Goal: Transaction & Acquisition: Purchase product/service

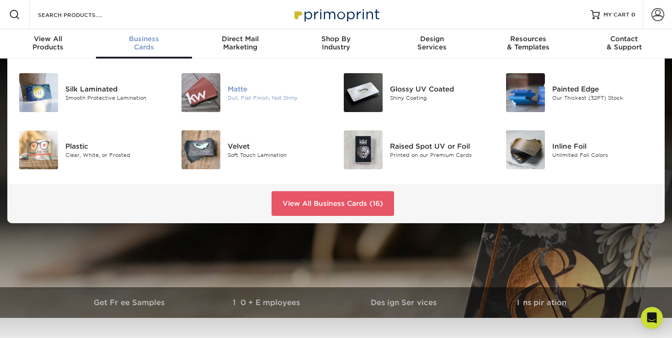
click at [203, 87] on img at bounding box center [200, 92] width 39 height 39
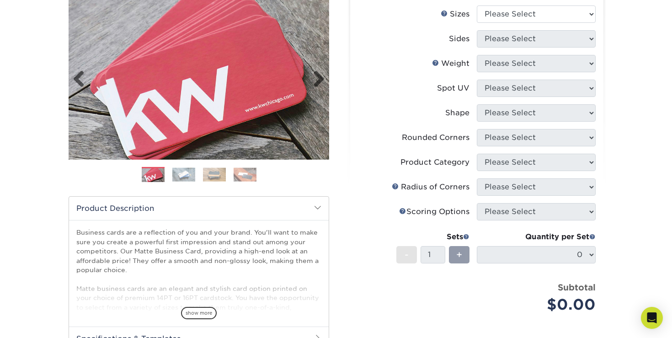
scroll to position [112, 0]
